Goal: Transaction & Acquisition: Purchase product/service

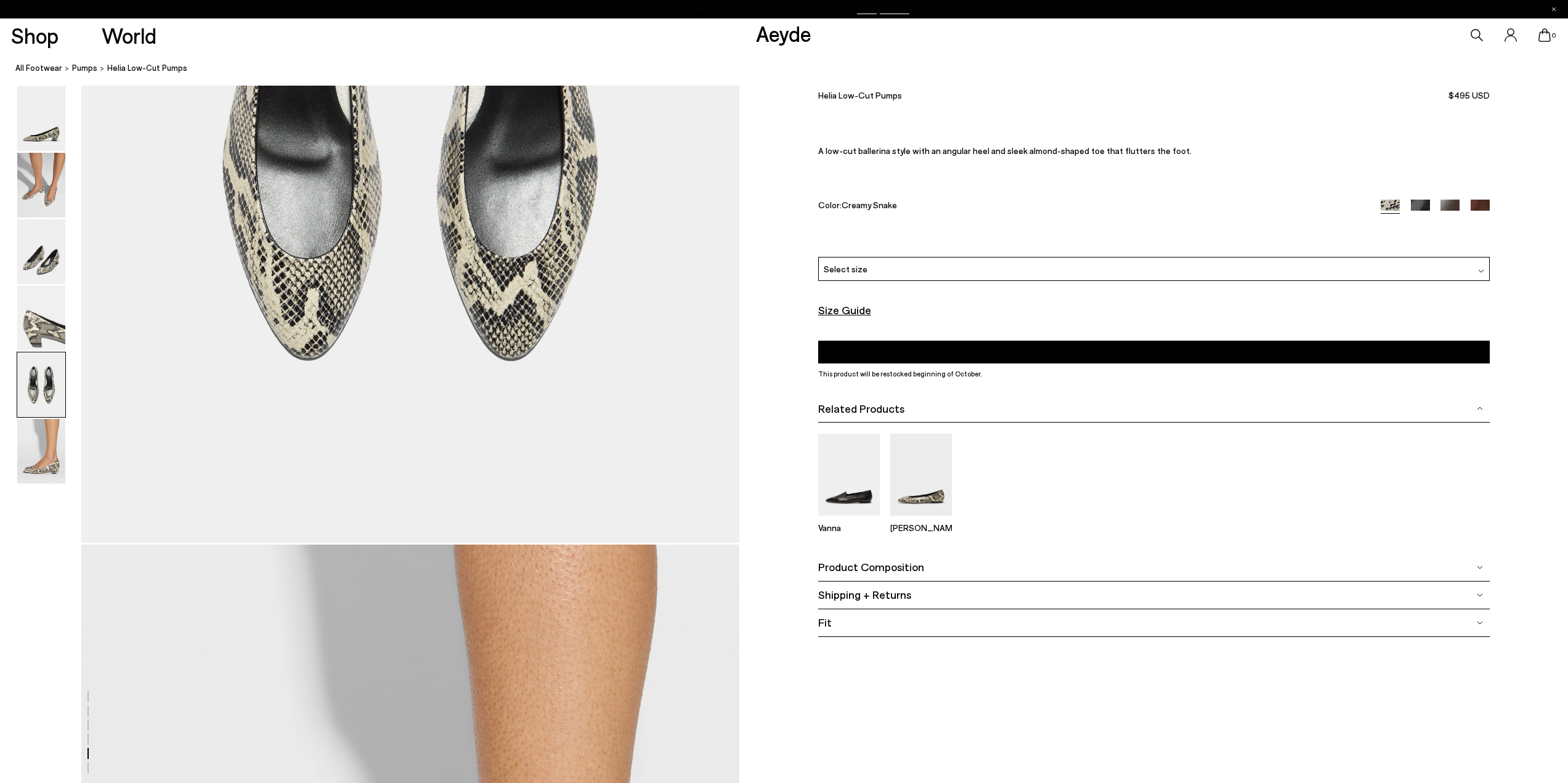
scroll to position [3758, 0]
click at [926, 268] on div "Select size" at bounding box center [1153, 269] width 671 height 24
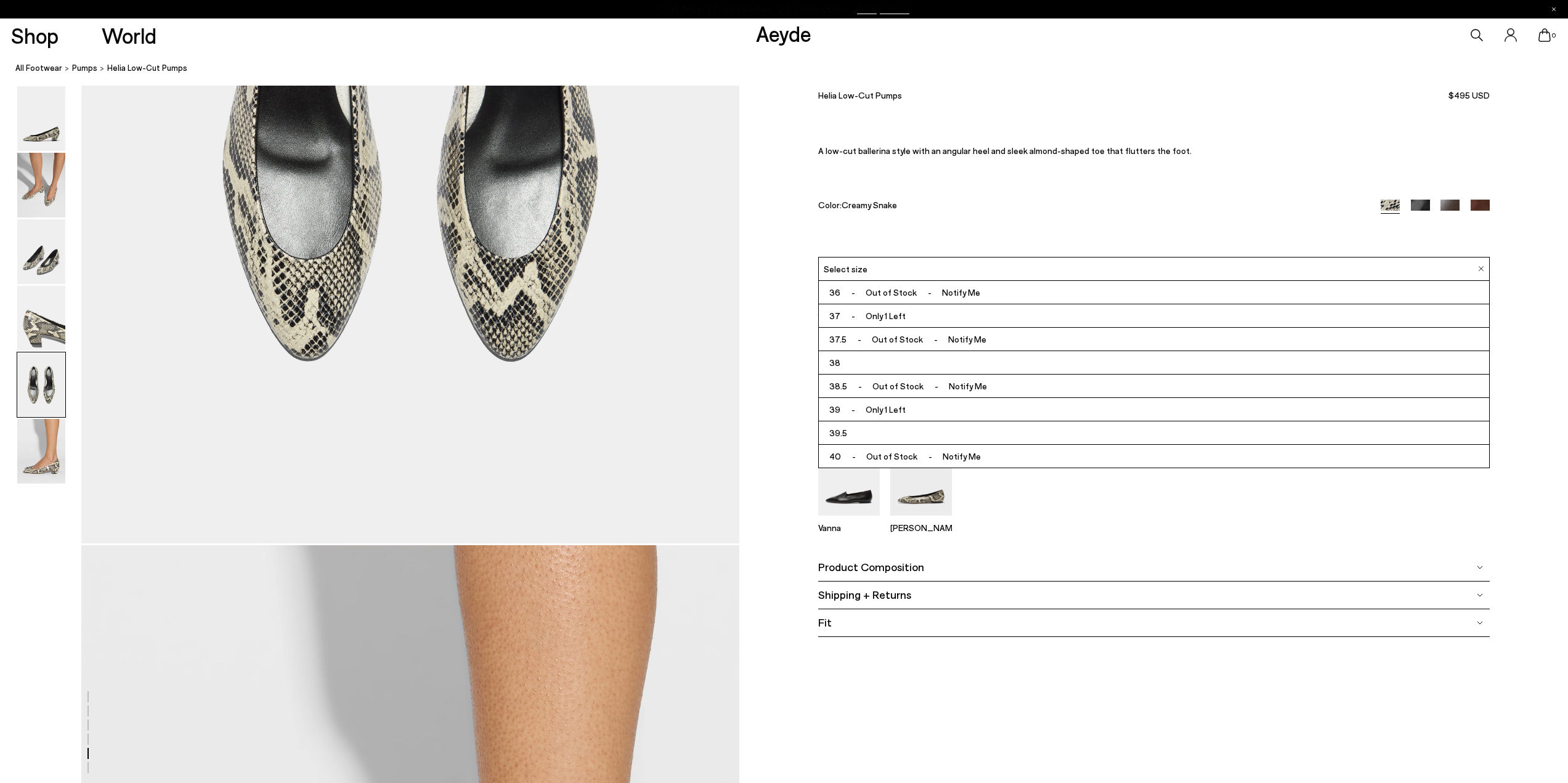
click at [840, 365] on font "38" at bounding box center [835, 363] width 11 height 11
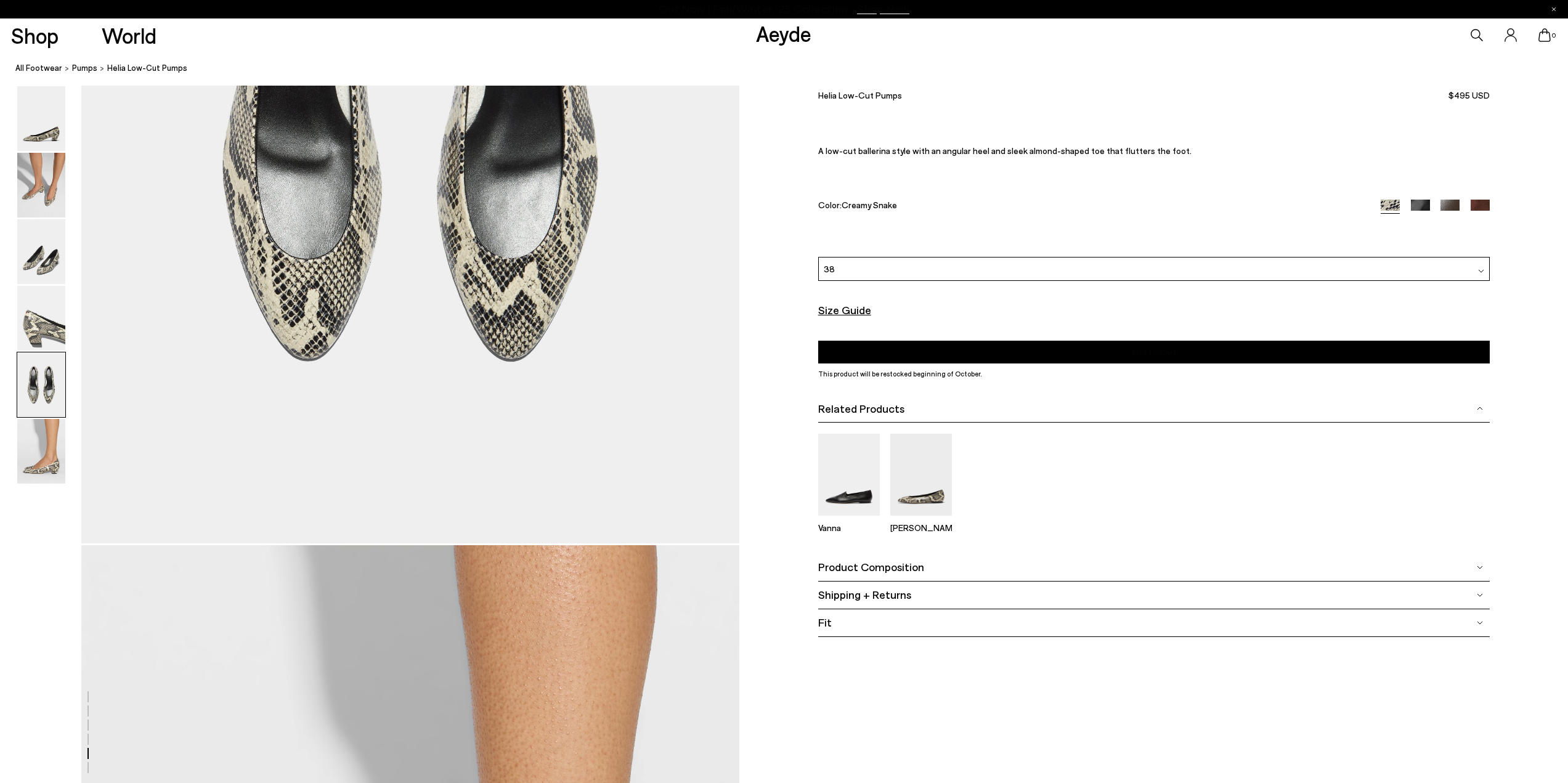
click at [939, 339] on div "Please Select a Color Creamy Snake Creamy Snake Black Nappa Moka Nappa Moka Sue…" at bounding box center [1153, 310] width 671 height 106
click at [979, 357] on button "Add to Cart Select a Size First" at bounding box center [1153, 352] width 671 height 23
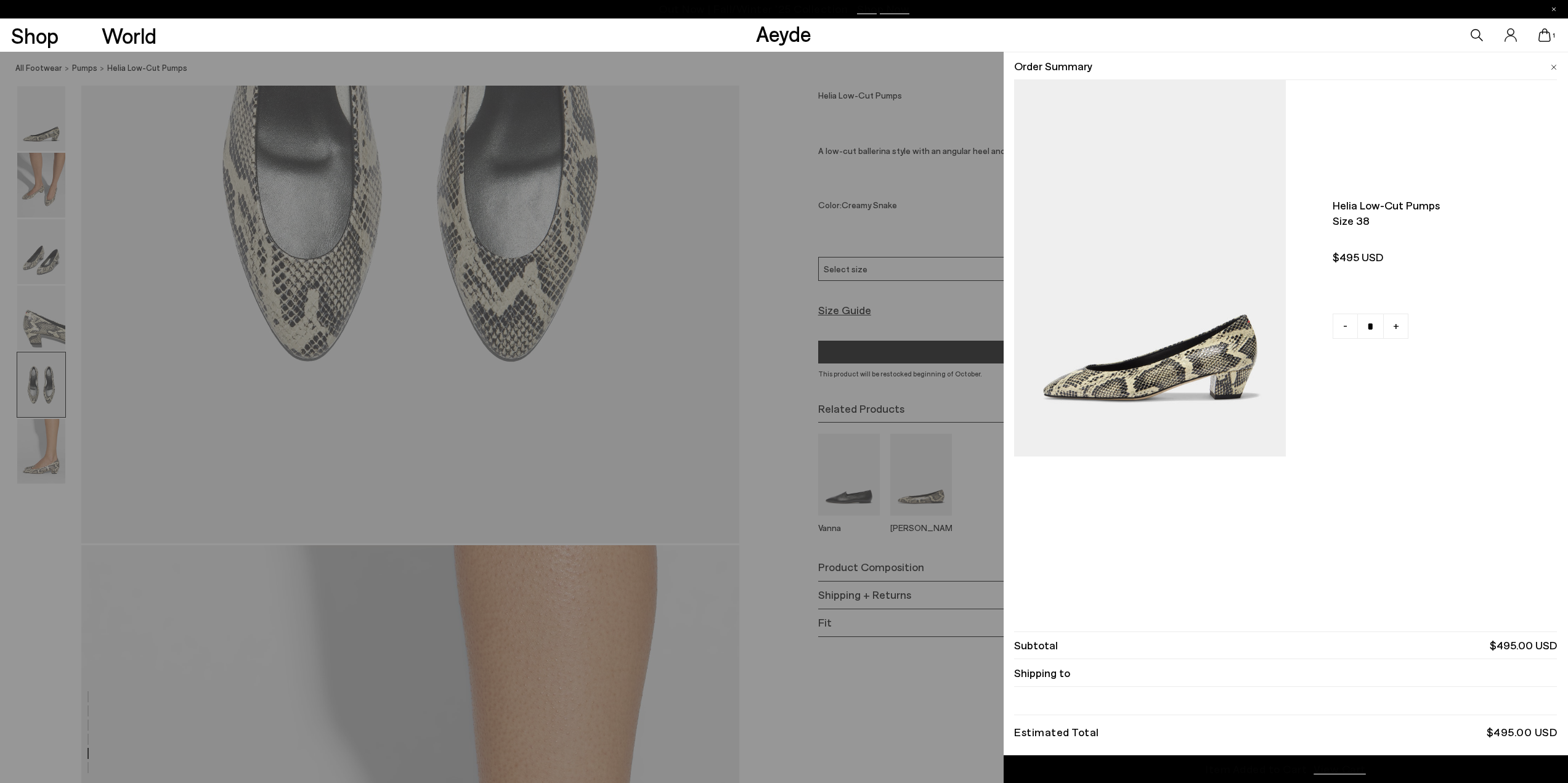
click at [894, 412] on div "Quick Add Color Size View Details Order Summary Helia low-cut pumps Size 38 -" at bounding box center [784, 417] width 1568 height 731
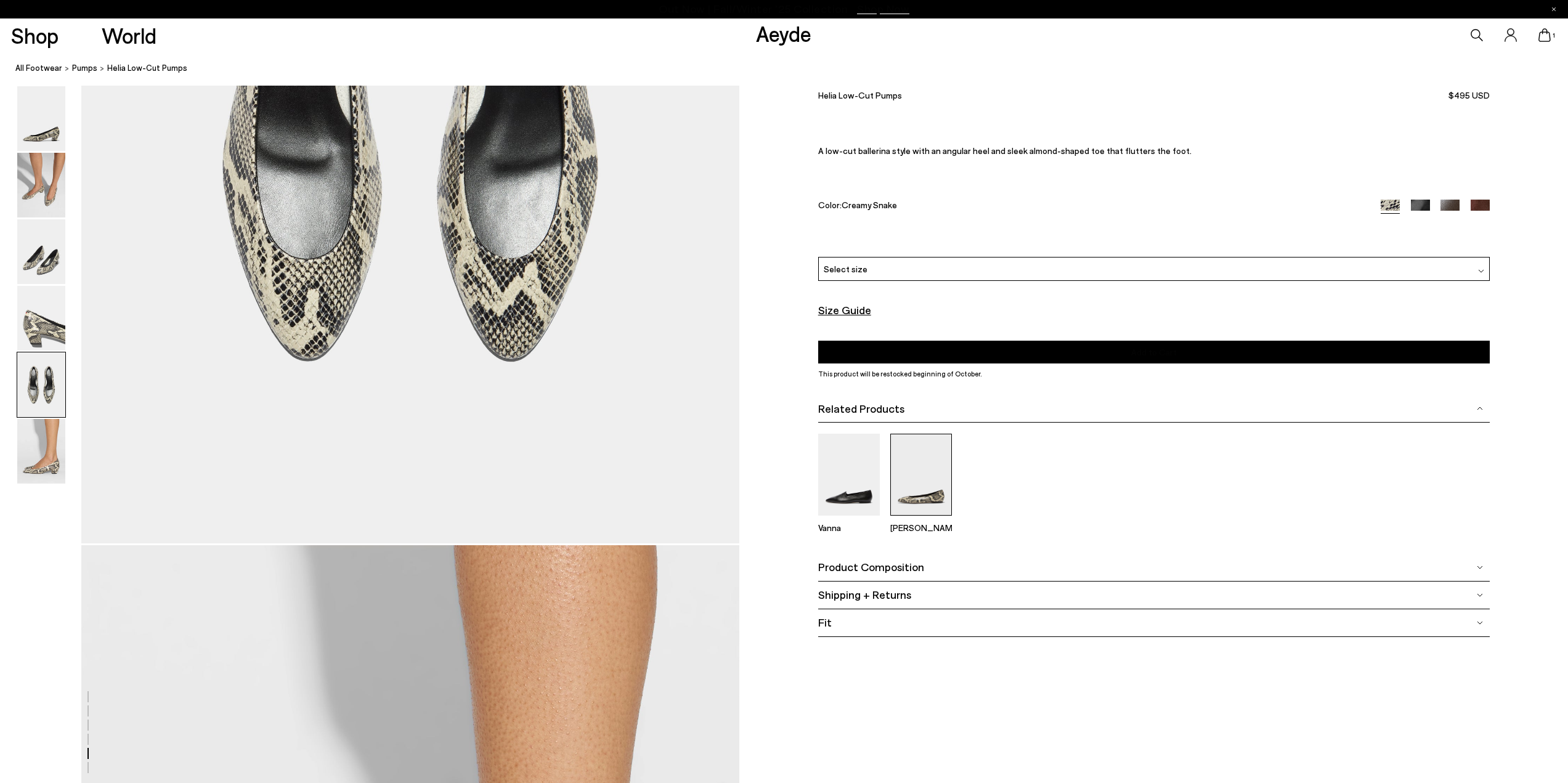
click at [917, 484] on img at bounding box center [921, 474] width 62 height 82
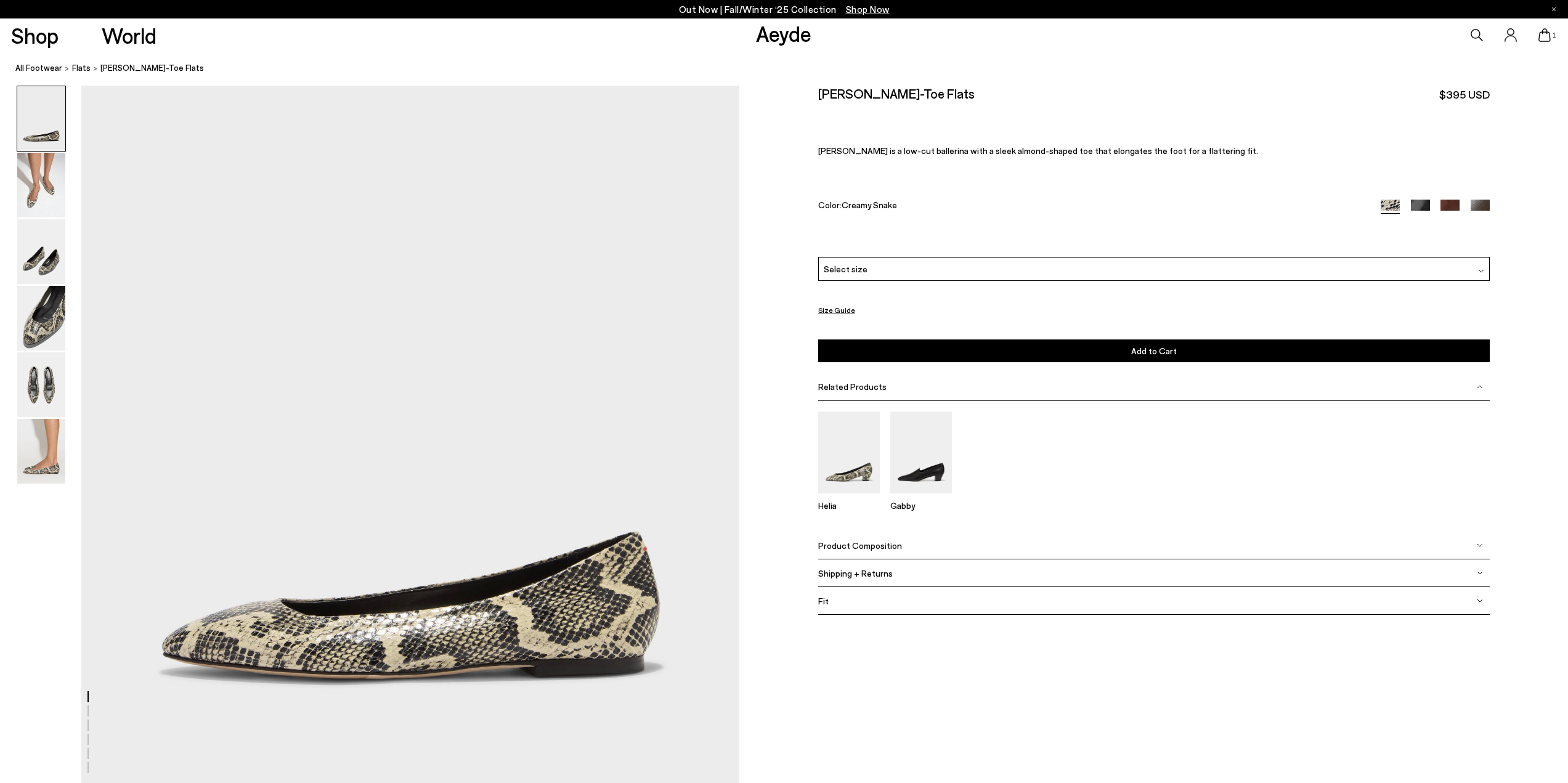
click at [877, 266] on div "Select size" at bounding box center [1153, 269] width 671 height 24
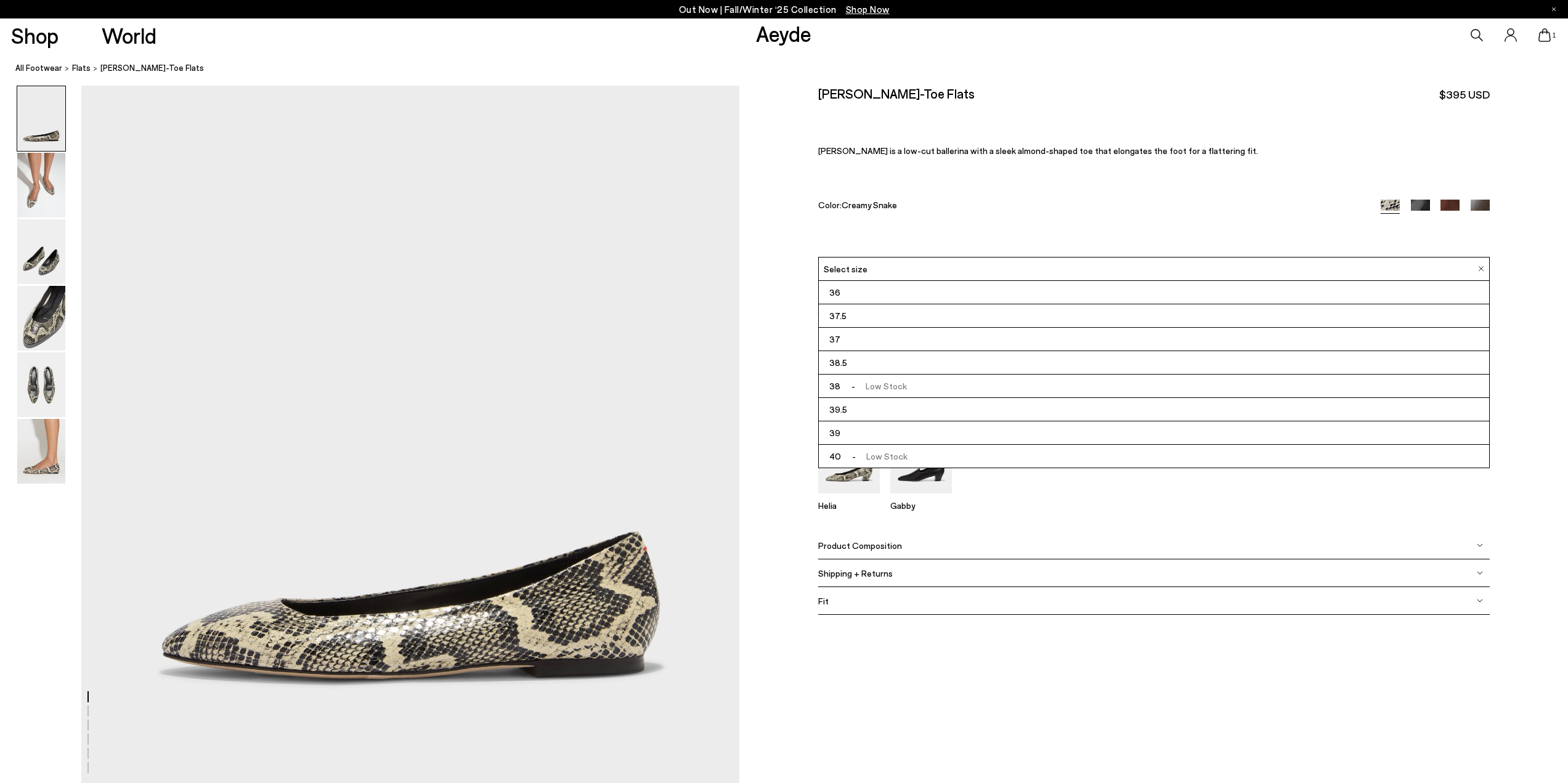
click at [847, 363] on span "38.5" at bounding box center [838, 362] width 18 height 15
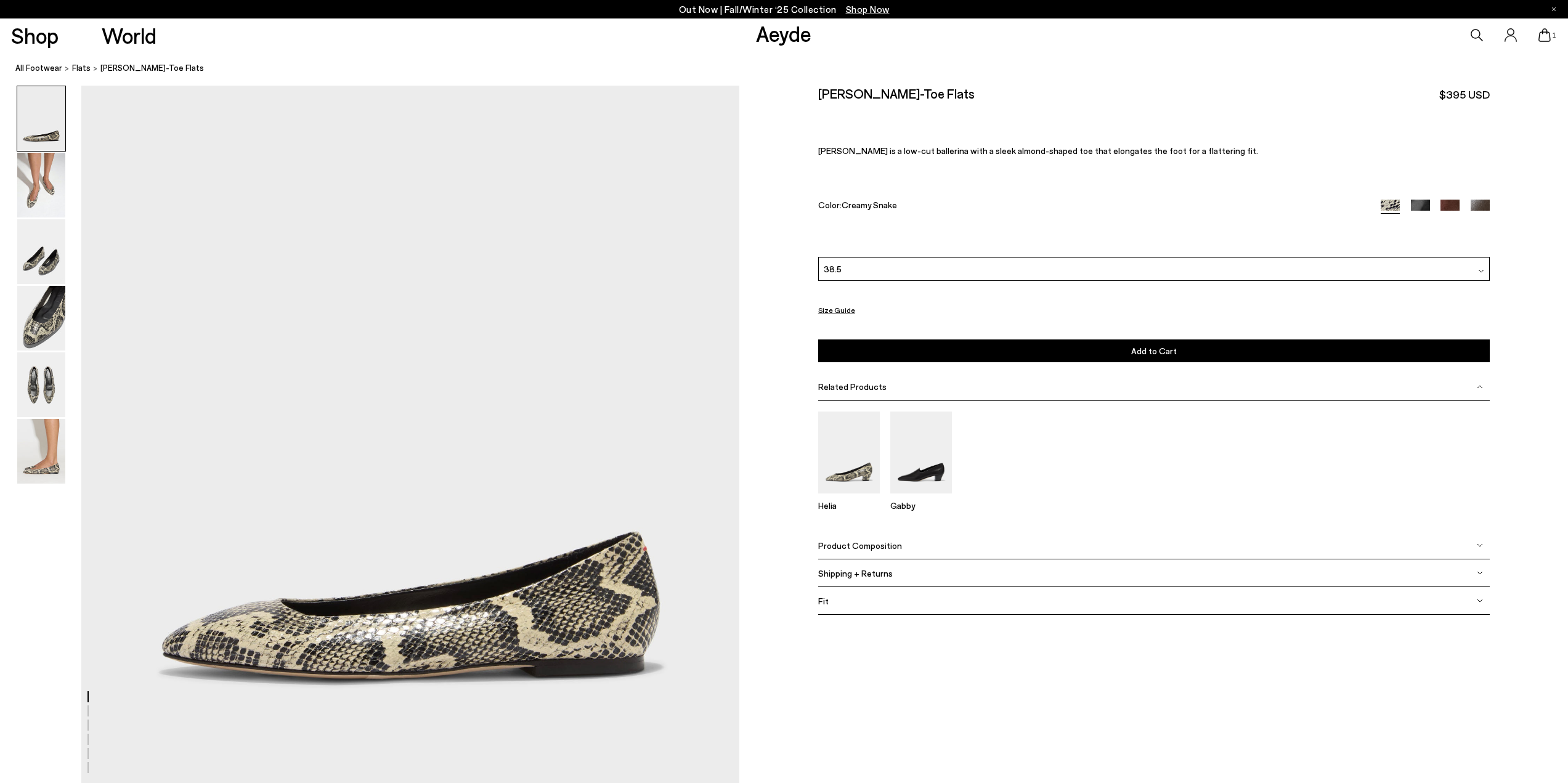
click at [847, 608] on div "Fit" at bounding box center [1153, 600] width 671 height 27
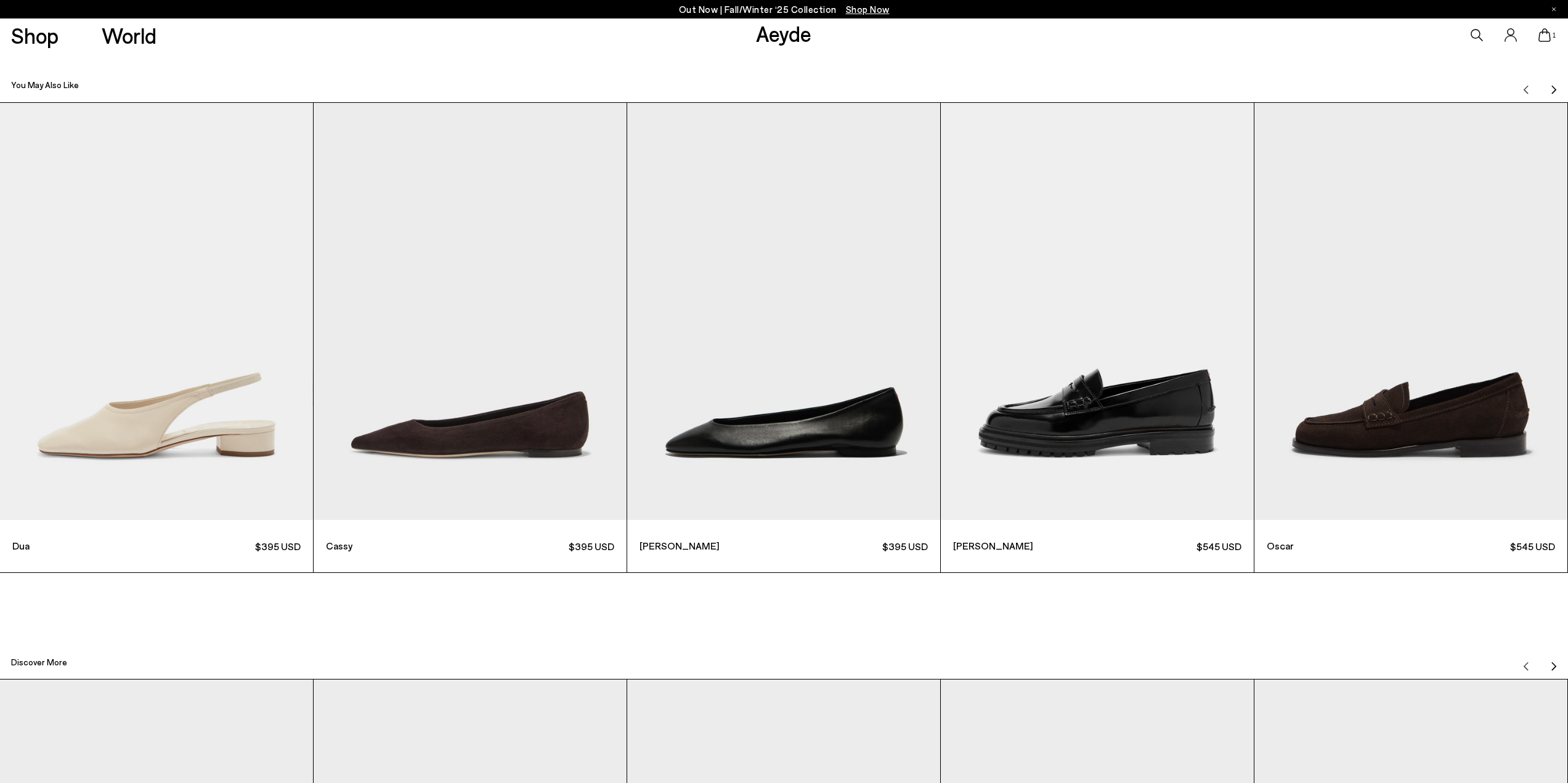
scroll to position [5236, 0]
